Goal: Task Accomplishment & Management: Manage account settings

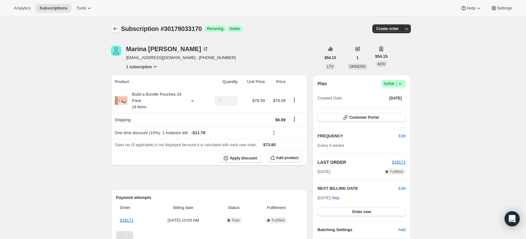
click at [117, 30] on icon "Subscriptions" at bounding box center [115, 29] width 6 height 6
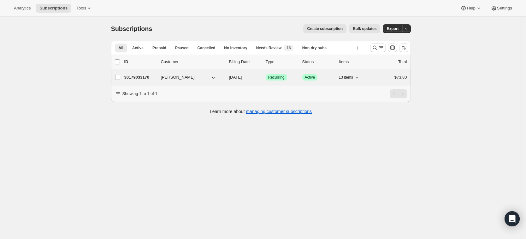
click at [132, 78] on p "30179033170" at bounding box center [140, 77] width 32 height 6
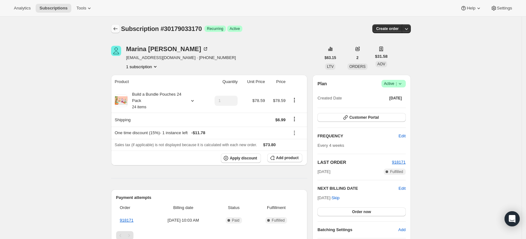
click at [116, 28] on icon "Subscriptions" at bounding box center [115, 29] width 6 height 6
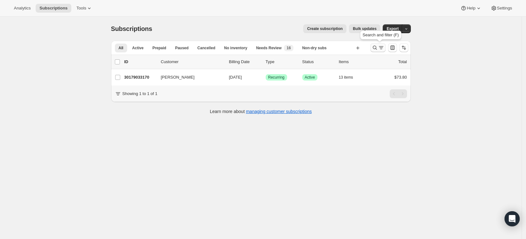
click at [377, 49] on icon "Search and filter results" at bounding box center [375, 47] width 6 height 6
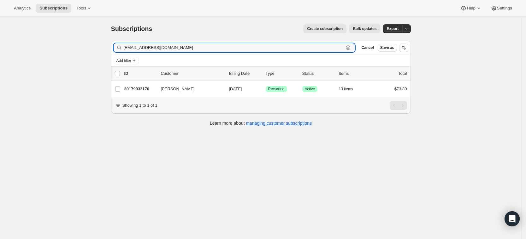
click at [349, 47] on icon "button" at bounding box center [348, 48] width 2 height 2
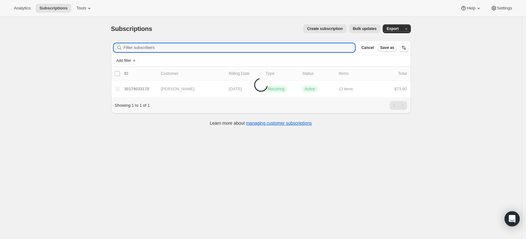
paste input "iansr@me.com"
type input "iansr@me.com"
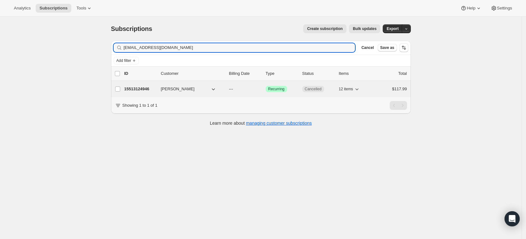
click at [136, 89] on p "15513124946" at bounding box center [140, 89] width 32 height 6
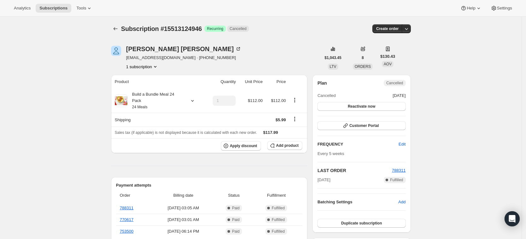
click at [153, 69] on button "1 subscription" at bounding box center [142, 66] width 32 height 6
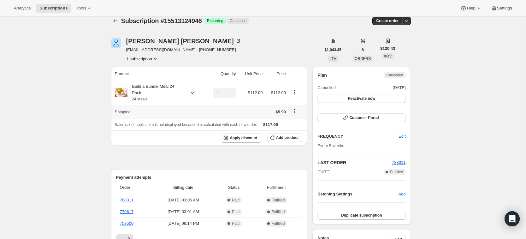
scroll to position [9, 0]
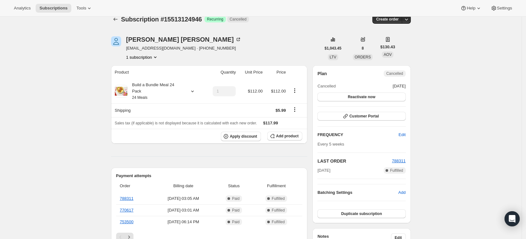
click at [121, 21] on div at bounding box center [116, 19] width 10 height 9
click at [117, 19] on icon "Subscriptions" at bounding box center [115, 19] width 4 height 3
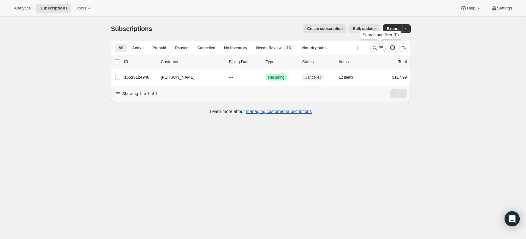
click at [376, 48] on icon "Search and filter results" at bounding box center [375, 47] width 6 height 6
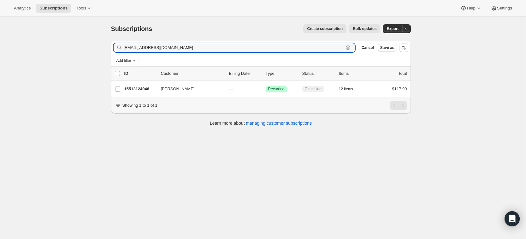
click at [351, 48] on icon "button" at bounding box center [348, 47] width 6 height 6
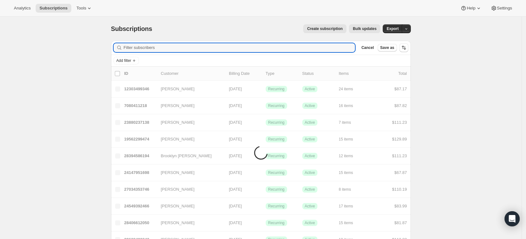
paste input "iansr@icloud.com"
type input "iansr@icloud.com"
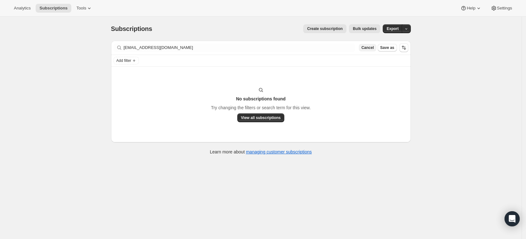
click at [370, 47] on span "Cancel" at bounding box center [367, 47] width 12 height 5
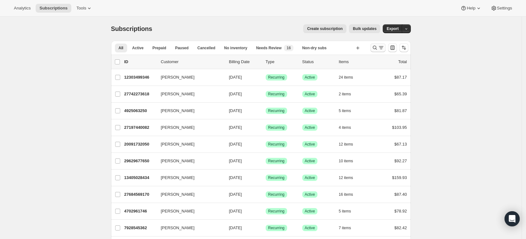
click at [375, 47] on icon "Search and filter results" at bounding box center [375, 47] width 6 height 6
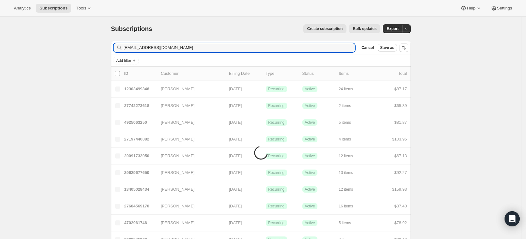
type input "[EMAIL_ADDRESS][DOMAIN_NAME]"
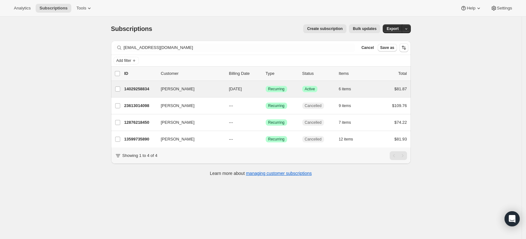
click at [148, 82] on div "[PERSON_NAME] 14029258834 [PERSON_NAME] [DATE] Success Recurring Success Active…" at bounding box center [261, 89] width 300 height 16
click at [148, 84] on div "[PERSON_NAME] 14029258834 [PERSON_NAME] [DATE] Success Recurring Success Active…" at bounding box center [261, 89] width 300 height 16
click at [144, 89] on p "14029258834" at bounding box center [140, 89] width 32 height 6
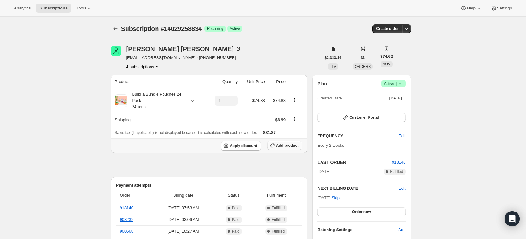
click at [283, 147] on span "Add product" at bounding box center [287, 145] width 22 height 5
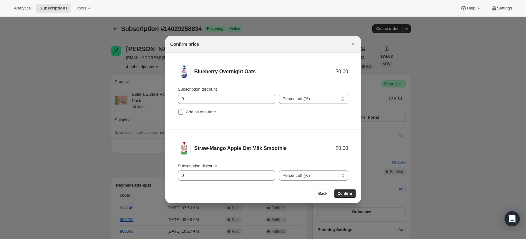
click at [191, 109] on span "Add as one-time" at bounding box center [201, 111] width 30 height 5
click at [183, 109] on input "Add as one-time" at bounding box center [180, 111] width 5 height 5
checkbox input "true"
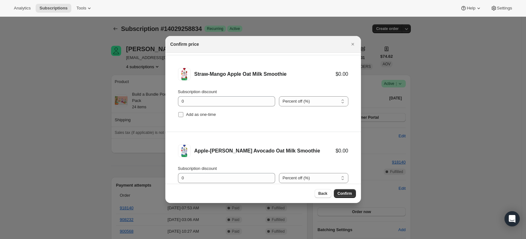
click at [206, 114] on span "Add as one-time" at bounding box center [201, 114] width 30 height 5
click at [183, 114] on input "Add as one-time" at bounding box center [180, 114] width 5 height 5
checkbox input "true"
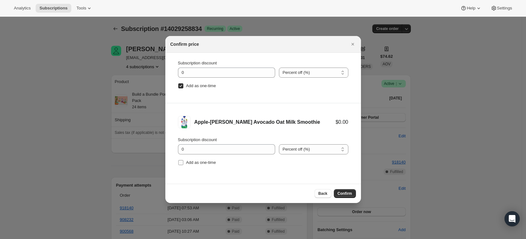
click at [211, 164] on span "Add as one-time" at bounding box center [201, 162] width 30 height 5
click at [183, 164] on input "Add as one-time" at bounding box center [180, 162] width 5 height 5
checkbox input "true"
click at [344, 193] on span "Confirm" at bounding box center [345, 193] width 15 height 5
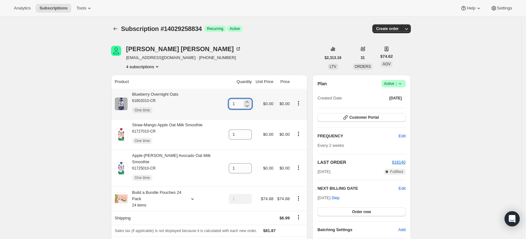
click at [236, 102] on input "1" at bounding box center [236, 104] width 14 height 10
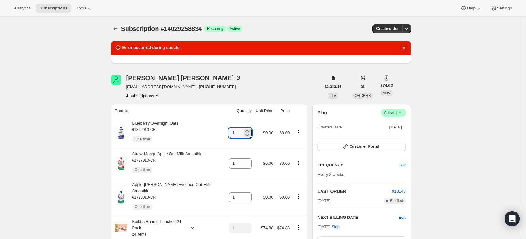
click at [404, 45] on icon "Dismiss notification" at bounding box center [404, 47] width 6 height 6
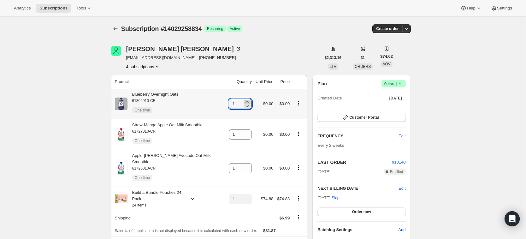
click at [246, 102] on icon at bounding box center [247, 102] width 6 height 6
type input "5"
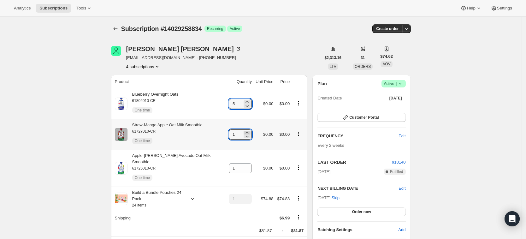
click at [246, 131] on icon at bounding box center [247, 132] width 6 height 6
type input "3"
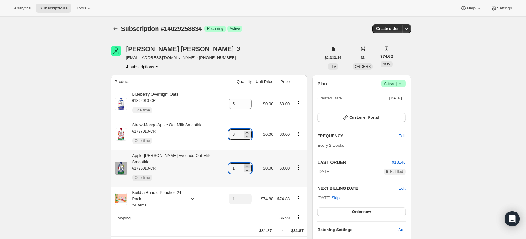
click at [244, 163] on icon at bounding box center [247, 166] width 6 height 6
type input "3"
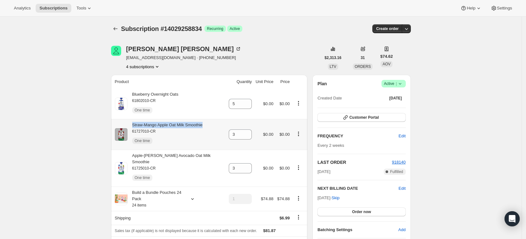
drag, startPoint x: 210, startPoint y: 125, endPoint x: 133, endPoint y: 123, distance: 77.0
click at [133, 123] on div "Straw-Mango Apple Oat Milk Smoothie 61727010-CR One time" at bounding box center [170, 134] width 110 height 25
copy div "Straw-Mango Apple Oat Milk Smoothie"
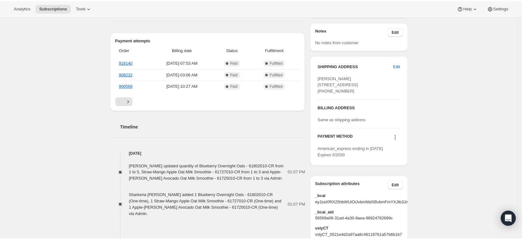
scroll to position [320, 0]
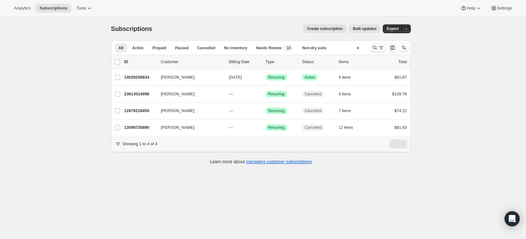
click at [377, 45] on icon "Search and filter results" at bounding box center [375, 47] width 6 height 6
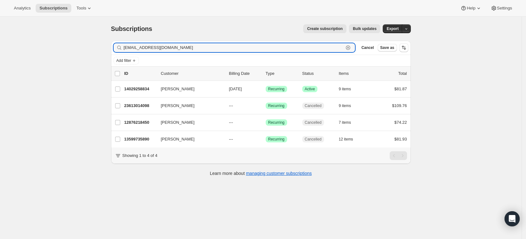
click at [351, 47] on icon "button" at bounding box center [348, 47] width 6 height 6
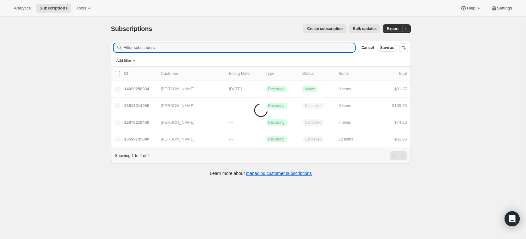
paste input "marshemisch@gmail.com"
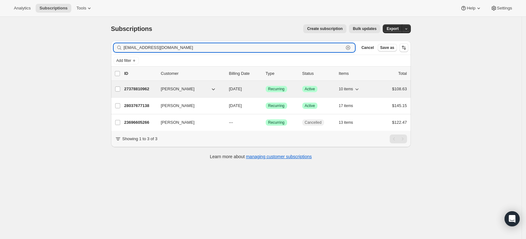
type input "marshemisch@gmail.com"
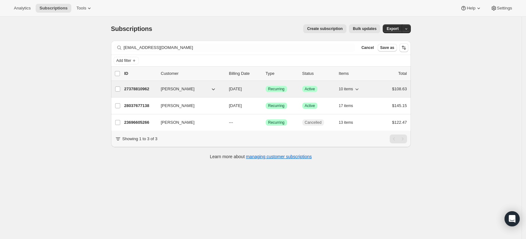
click at [131, 87] on p "27378810962" at bounding box center [140, 89] width 32 height 6
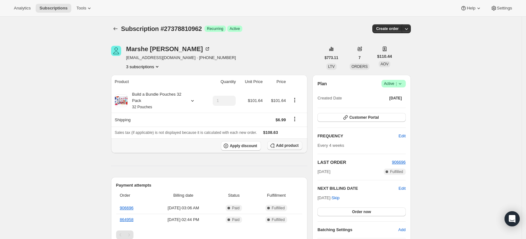
click at [298, 145] on span "Add product" at bounding box center [287, 145] width 22 height 5
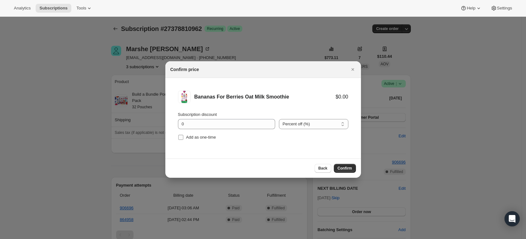
click at [188, 138] on span "Add as one-time" at bounding box center [201, 137] width 30 height 5
click at [183, 138] on input "Add as one-time" at bounding box center [180, 137] width 5 height 5
checkbox input "true"
click at [340, 167] on span "Confirm" at bounding box center [345, 168] width 15 height 5
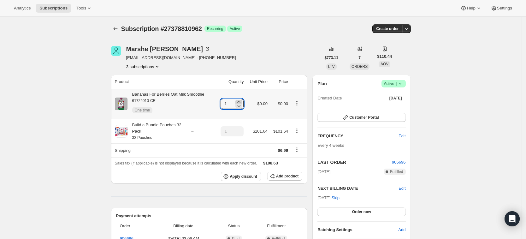
click at [242, 102] on icon at bounding box center [239, 102] width 6 height 6
type input "3"
click at [288, 178] on span "Add product" at bounding box center [287, 175] width 22 height 5
click at [251, 179] on button "Apply discount" at bounding box center [241, 176] width 40 height 9
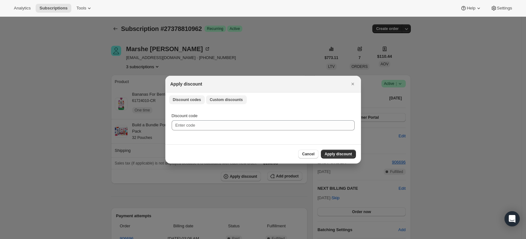
click at [226, 97] on span "Custom discounts" at bounding box center [226, 99] width 33 height 5
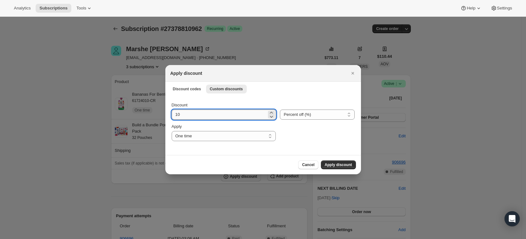
click at [196, 115] on input "10" at bounding box center [219, 114] width 95 height 10
type input "15"
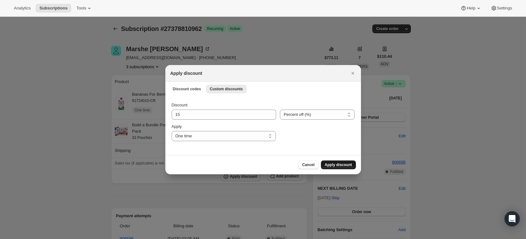
click at [343, 166] on span "Apply discount" at bounding box center [338, 164] width 27 height 5
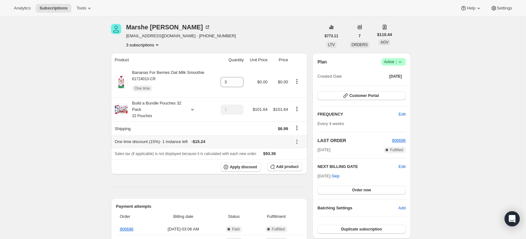
scroll to position [3, 0]
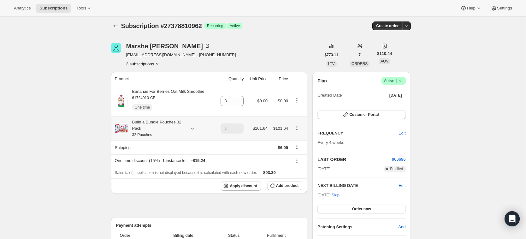
click at [192, 128] on icon at bounding box center [192, 128] width 6 height 6
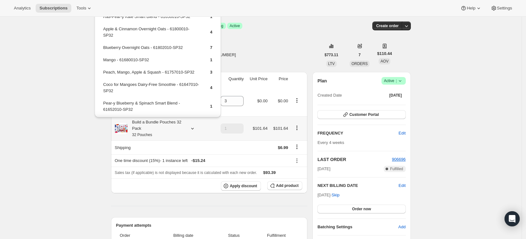
scroll to position [25, 0]
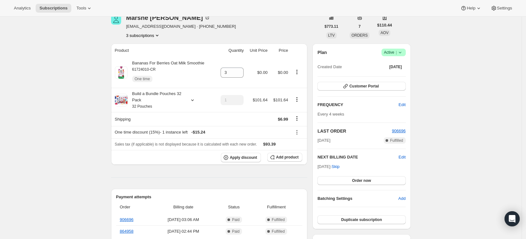
scroll to position [0, 0]
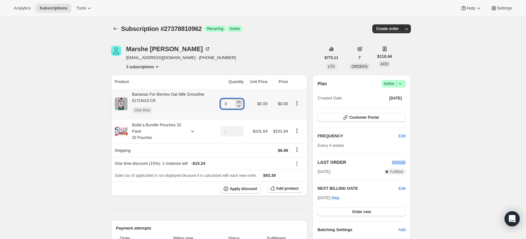
click at [240, 101] on icon at bounding box center [239, 102] width 3 height 2
type input "6"
click at [293, 37] on div "Subscription #27378810962. This page is ready Subscription #27378810962 Success…" at bounding box center [261, 29] width 300 height 24
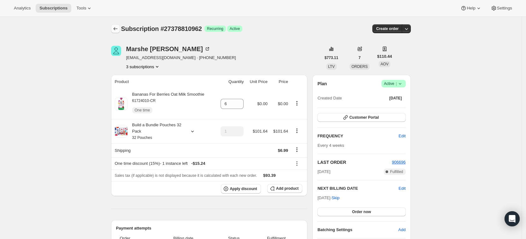
click at [116, 25] on button "Subscriptions" at bounding box center [115, 28] width 9 height 9
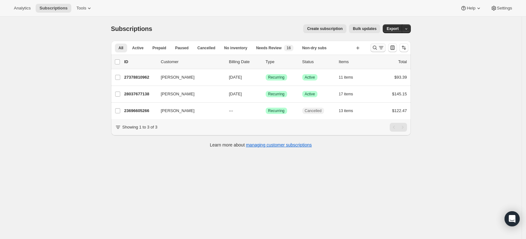
click at [376, 47] on icon "Search and filter results" at bounding box center [375, 47] width 6 height 6
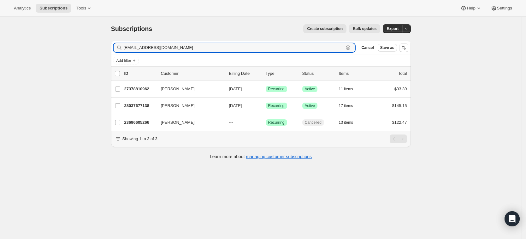
click at [350, 49] on icon "button" at bounding box center [348, 47] width 4 height 4
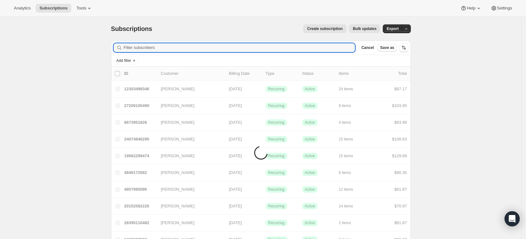
paste input "ellennascimento15@hotmail.com"
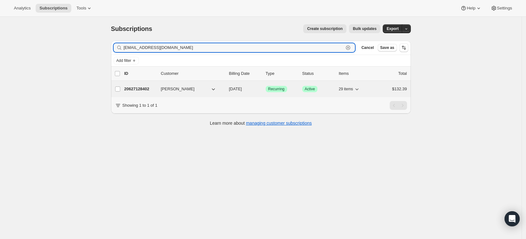
type input "ellennascimento15@hotmail.com"
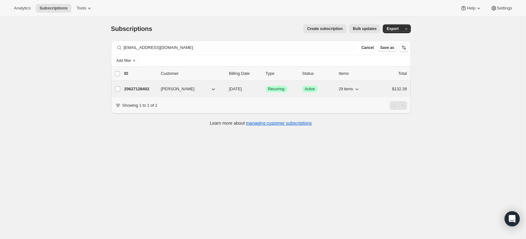
click at [136, 88] on p "20627128402" at bounding box center [140, 89] width 32 height 6
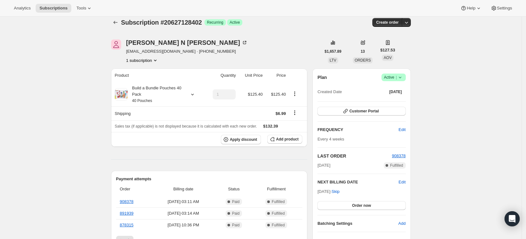
scroll to position [6, 0]
click at [403, 79] on icon at bounding box center [400, 77] width 6 height 6
click at [393, 91] on span "Pause subscription" at bounding box center [395, 90] width 35 height 5
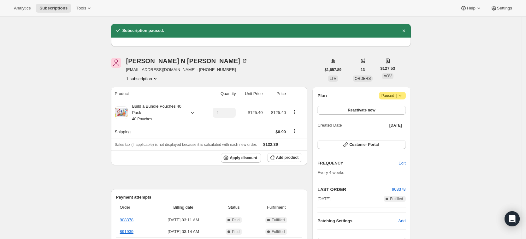
scroll to position [16, 0]
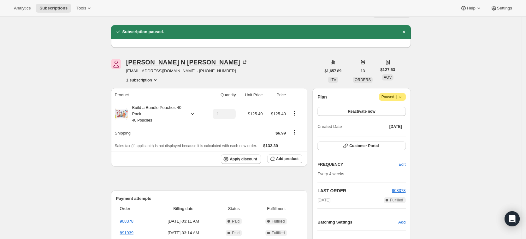
click at [146, 62] on div "Ellen N Molitor" at bounding box center [186, 62] width 121 height 6
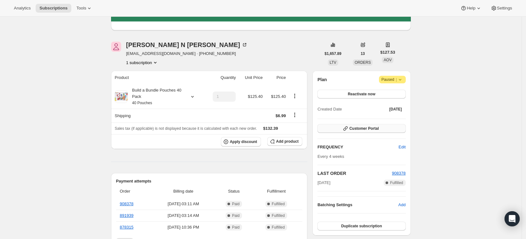
click at [377, 125] on button "Customer Portal" at bounding box center [361, 128] width 88 height 9
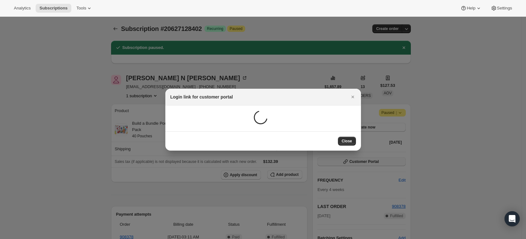
scroll to position [0, 0]
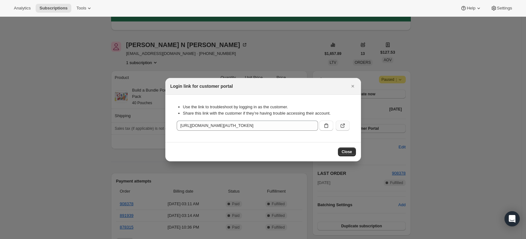
click at [344, 126] on icon ":r11p:" at bounding box center [342, 126] width 4 height 4
click at [351, 84] on icon "Close" at bounding box center [353, 86] width 6 height 6
